Goal: Transaction & Acquisition: Obtain resource

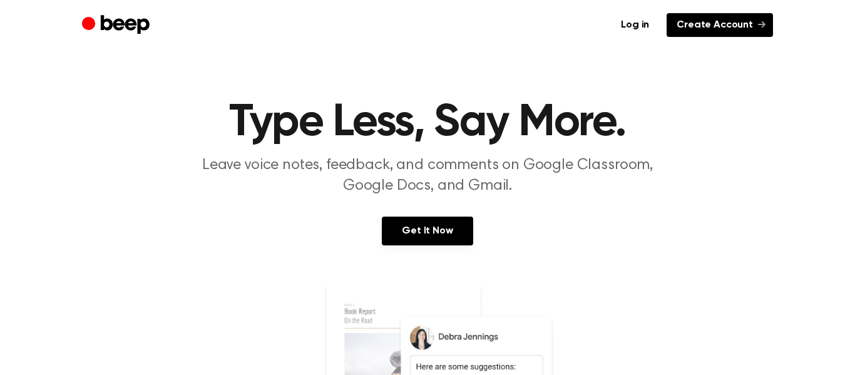
click at [696, 25] on link "Create Account" at bounding box center [720, 25] width 106 height 24
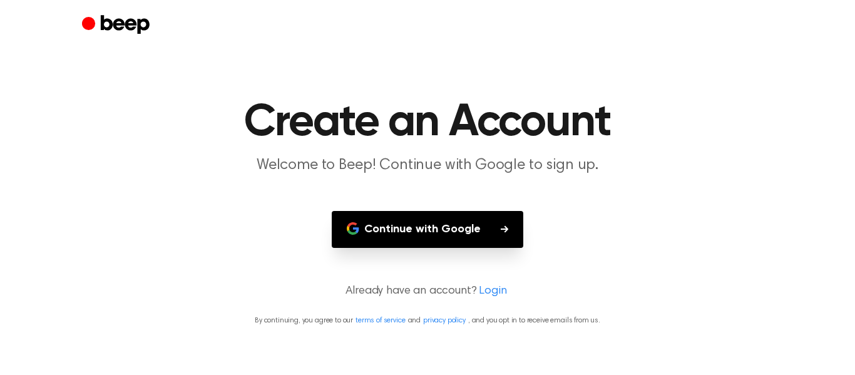
click at [468, 229] on button "Continue with Google" at bounding box center [428, 229] width 192 height 37
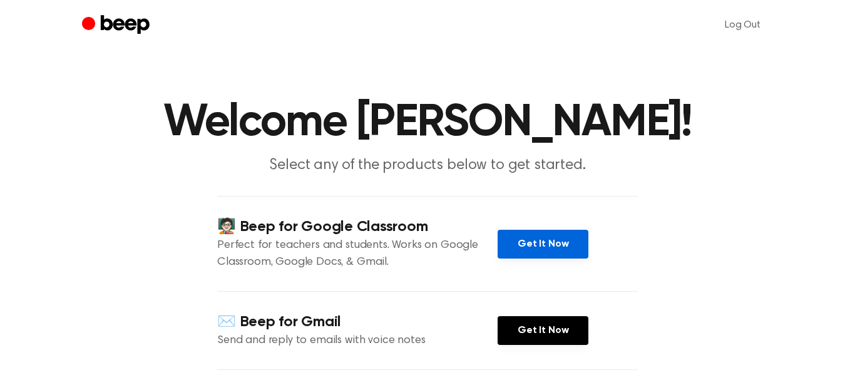
click at [556, 240] on link "Get It Now" at bounding box center [543, 244] width 91 height 29
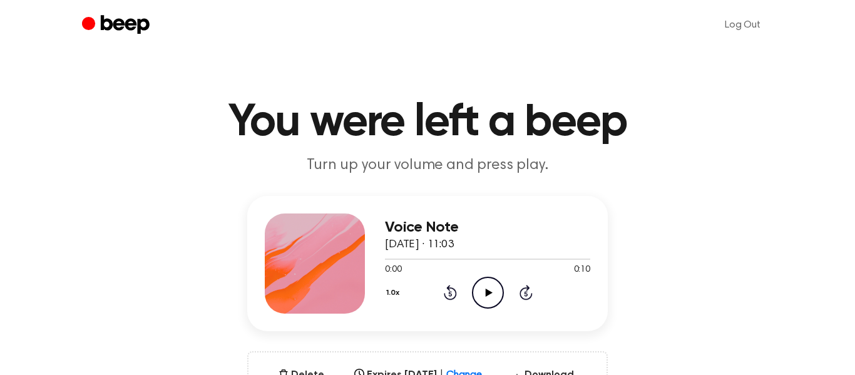
click at [482, 284] on icon "Play Audio" at bounding box center [488, 293] width 32 height 32
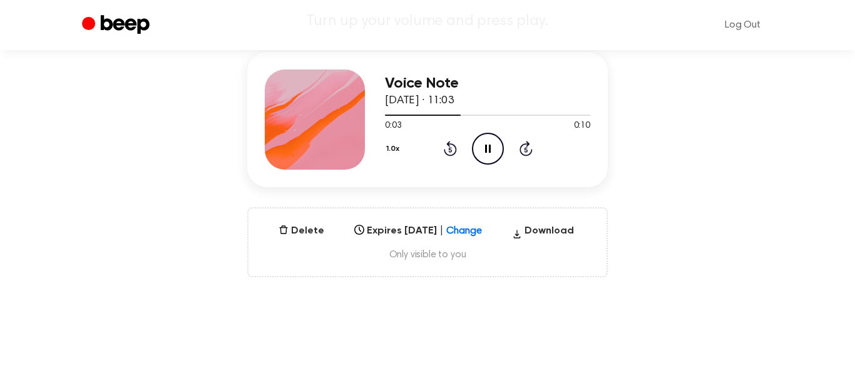
scroll to position [145, 0]
click at [310, 234] on button "Delete" at bounding box center [302, 230] width 56 height 15
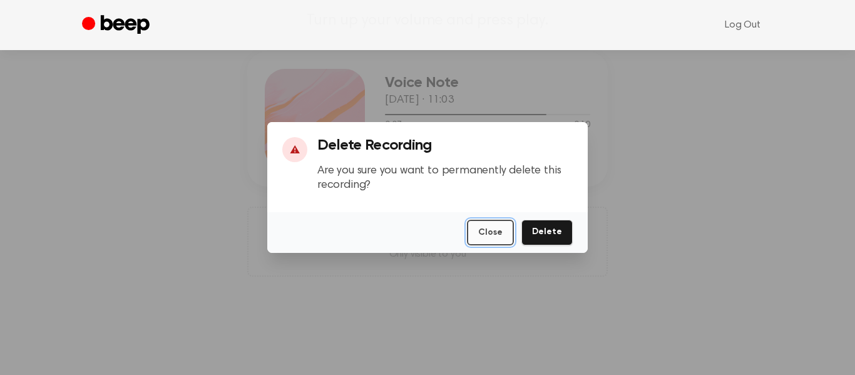
click at [493, 234] on button "Close" at bounding box center [490, 233] width 47 height 26
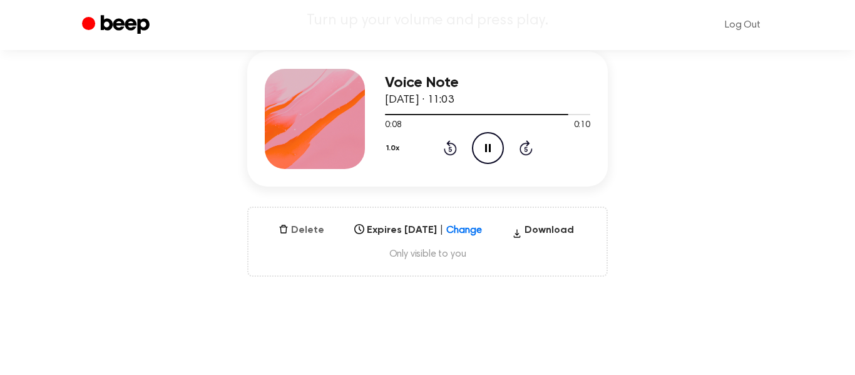
click at [311, 225] on button "Delete" at bounding box center [302, 230] width 56 height 15
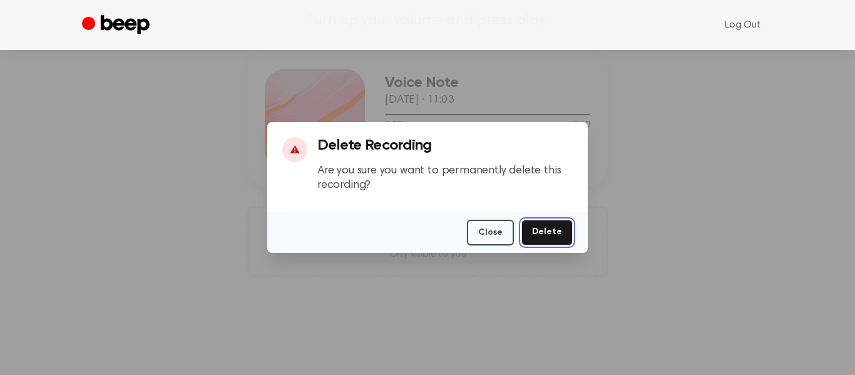
click at [537, 224] on button "Delete" at bounding box center [547, 233] width 51 height 26
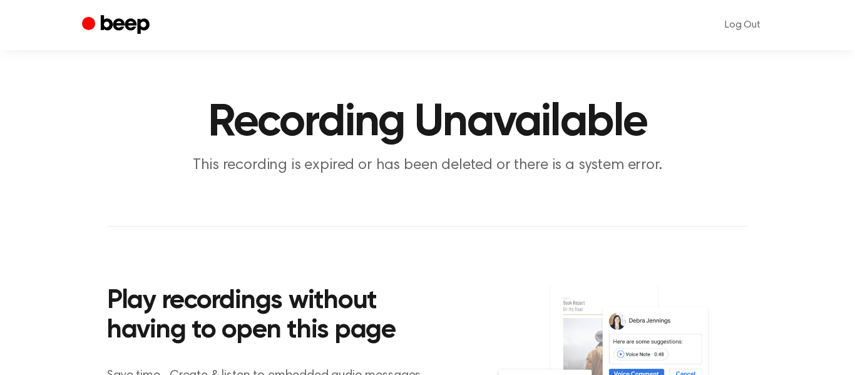
scroll to position [148, 0]
